Goal: Task Accomplishment & Management: Manage account settings

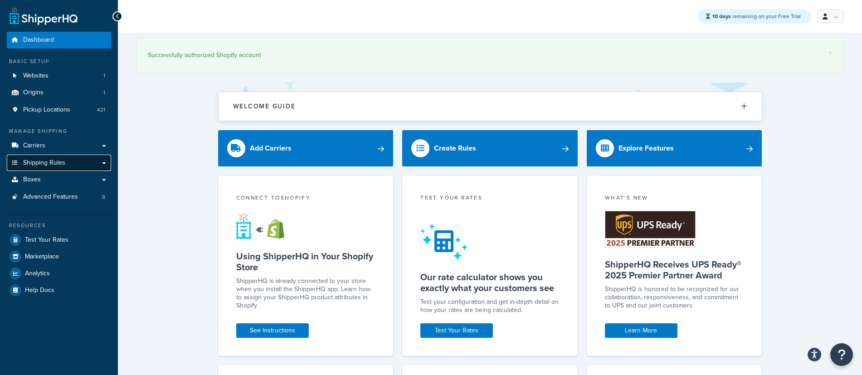
click at [60, 165] on span "Shipping Rules" at bounding box center [44, 163] width 42 height 8
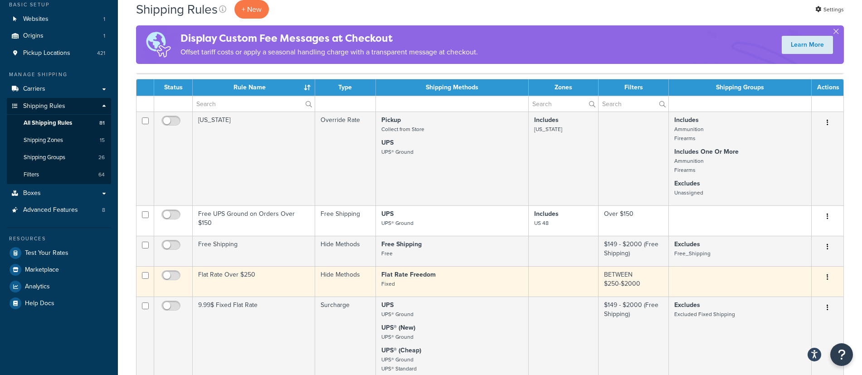
scroll to position [57, 0]
click at [220, 274] on td "Flat Rate Over $250" at bounding box center [254, 281] width 122 height 30
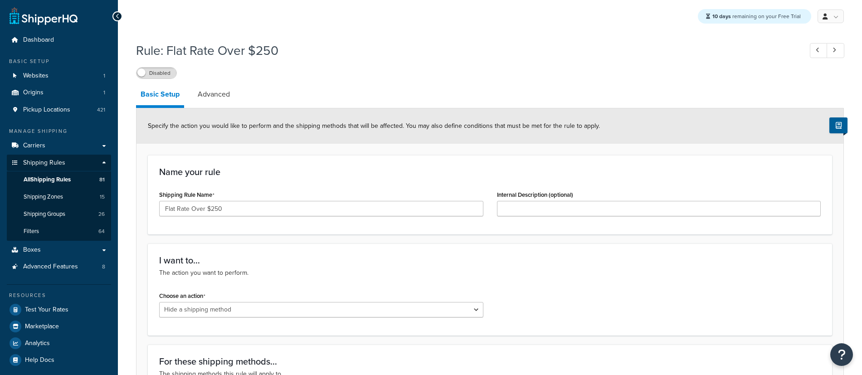
select select "HIDE"
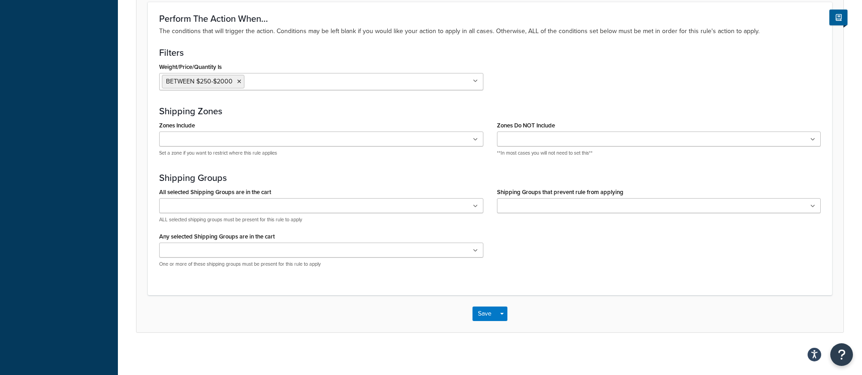
scroll to position [512, 0]
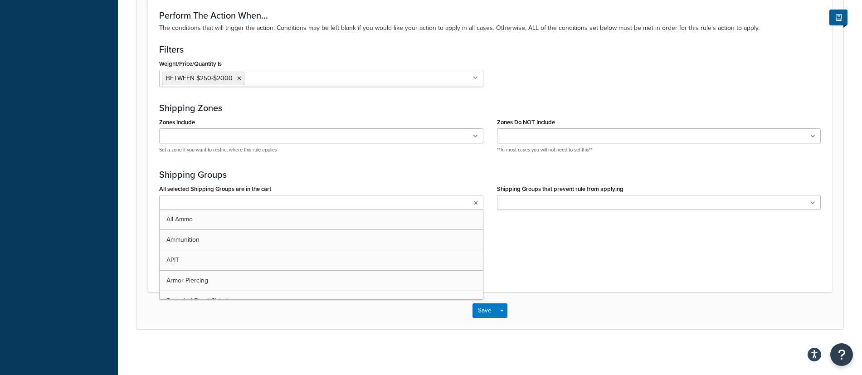
click at [431, 205] on ul at bounding box center [321, 202] width 324 height 15
click at [384, 176] on h3 "Shipping Groups" at bounding box center [490, 175] width 662 height 10
